Goal: Task Accomplishment & Management: Manage account settings

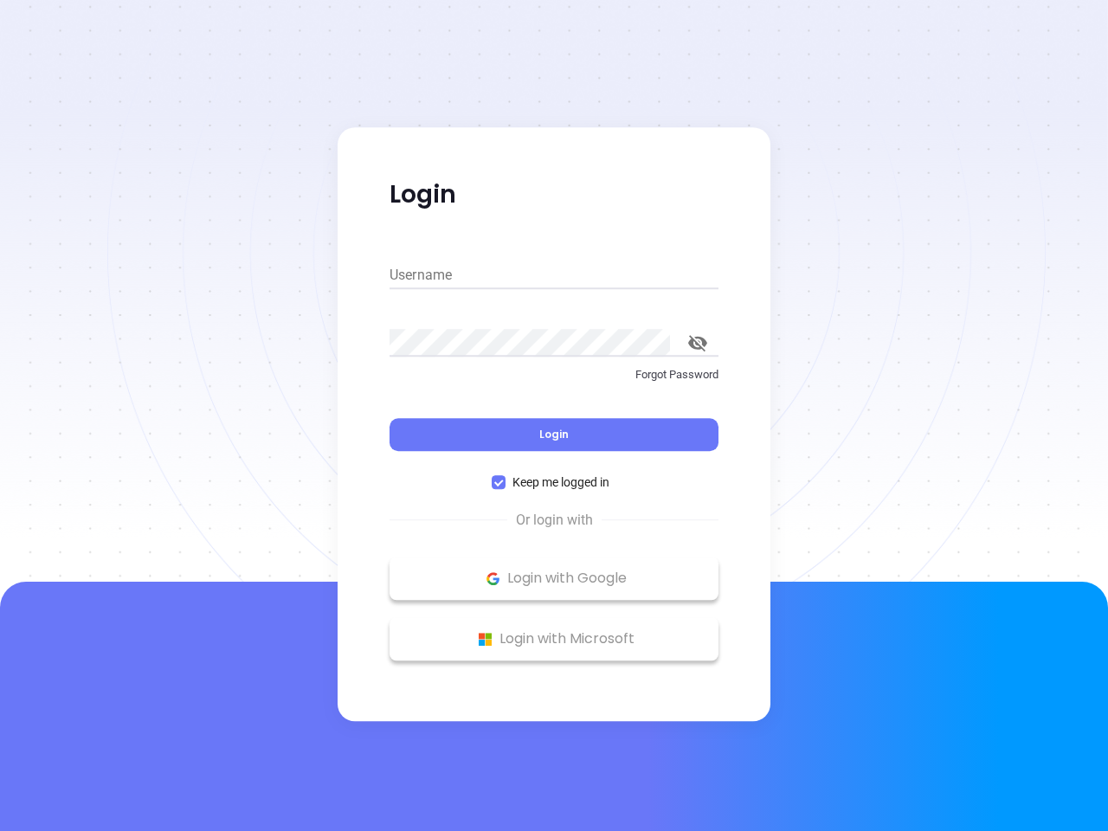
click at [554, 416] on div "Login" at bounding box center [554, 424] width 329 height 54
click at [554, 275] on input "Username" at bounding box center [554, 276] width 329 height 28
click at [698, 343] on icon "toggle password visibility" at bounding box center [697, 343] width 19 height 16
click at [554, 435] on span "Login" at bounding box center [553, 434] width 29 height 15
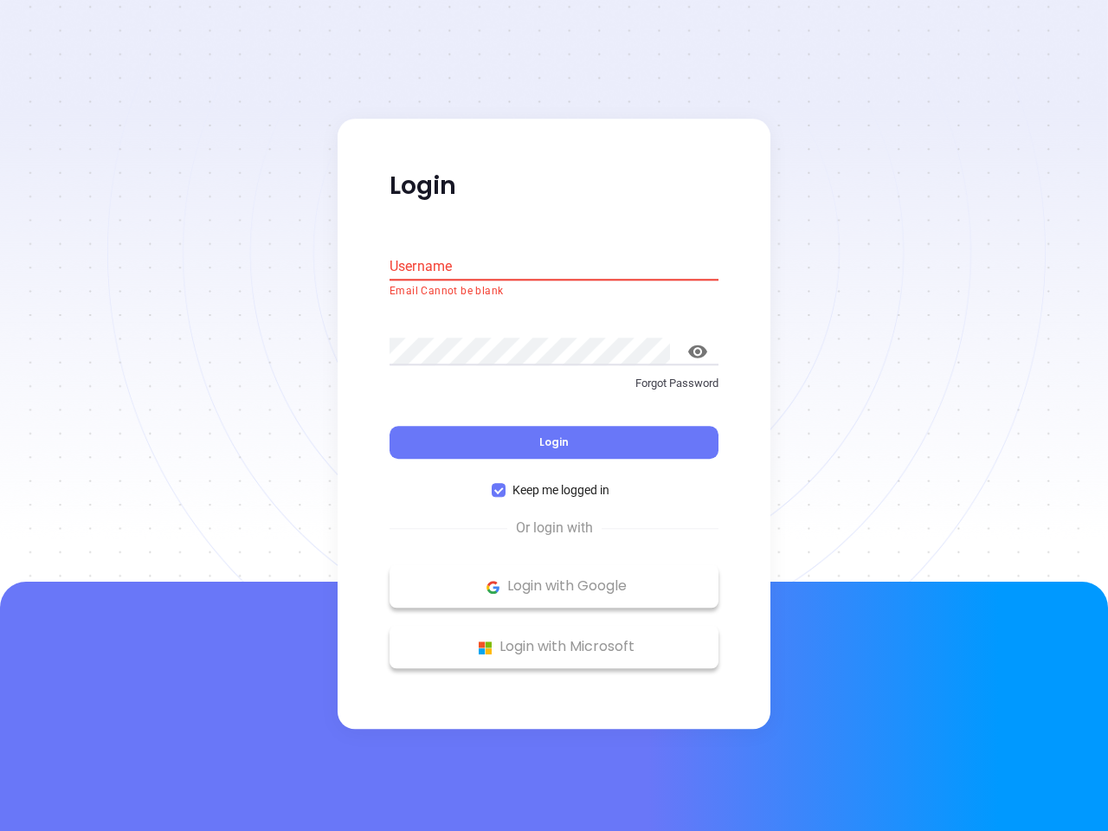
click at [554, 482] on span "Keep me logged in" at bounding box center [561, 490] width 111 height 19
click at [506, 484] on input "Keep me logged in" at bounding box center [499, 491] width 14 height 14
checkbox input "false"
click at [554, 578] on p "Login with Google" at bounding box center [554, 587] width 312 height 26
click at [554, 639] on p "Login with Microsoft" at bounding box center [554, 648] width 312 height 26
